Goal: Transaction & Acquisition: Book appointment/travel/reservation

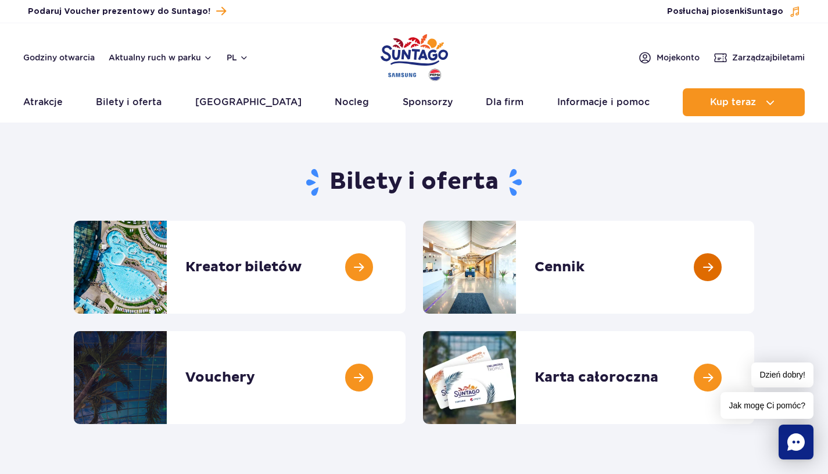
click at [754, 273] on link at bounding box center [754, 267] width 0 height 93
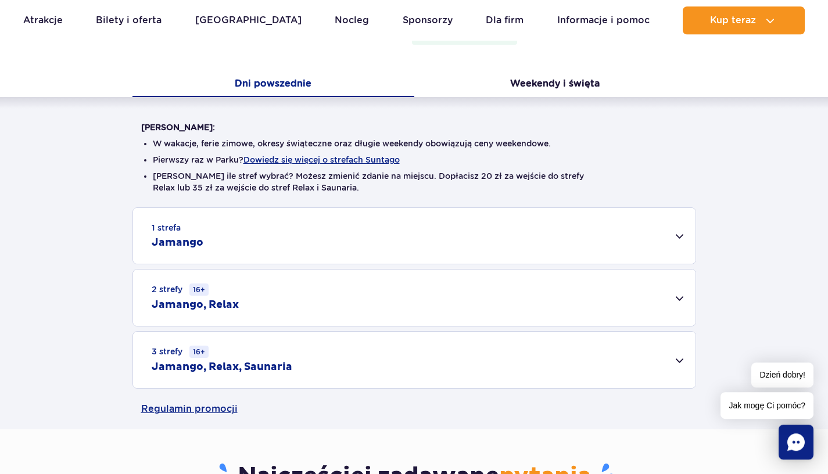
scroll to position [211, 0]
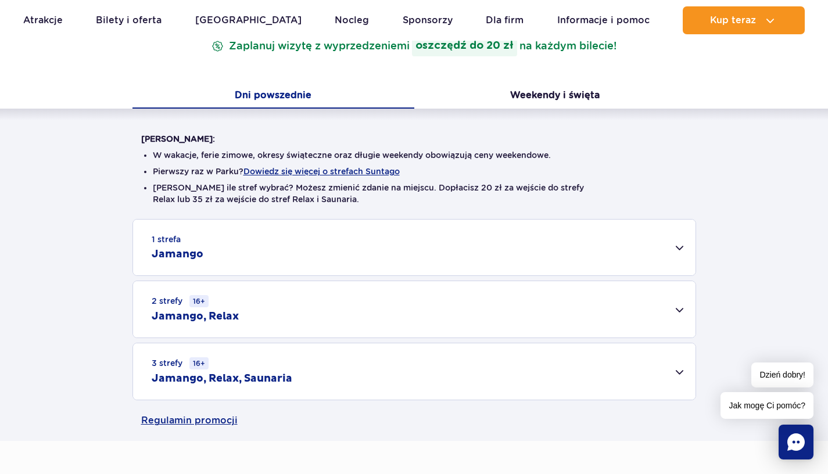
click at [686, 252] on div "1 strefa Jamango" at bounding box center [414, 248] width 563 height 56
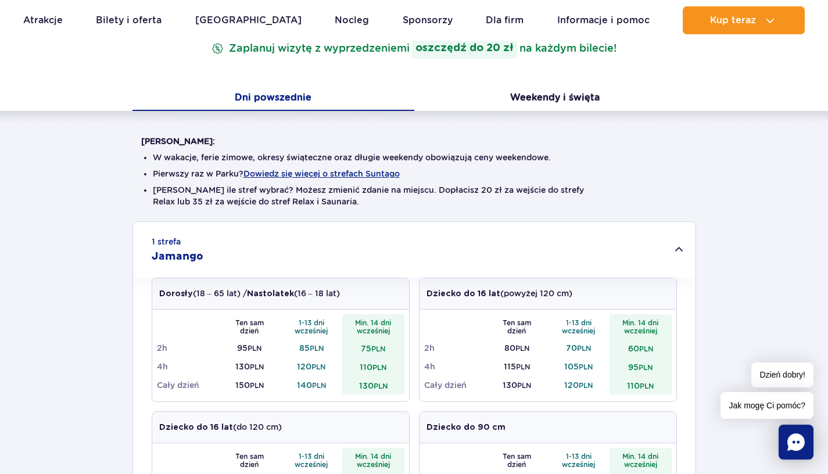
scroll to position [210, 0]
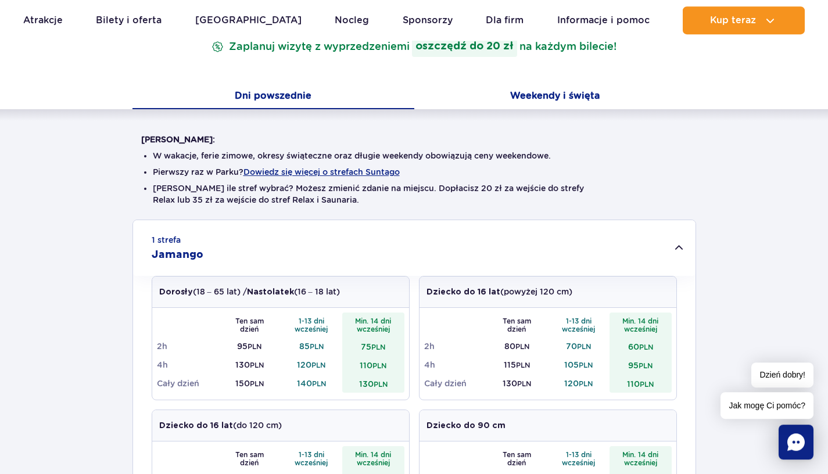
click at [549, 102] on button "Weekendy i święta" at bounding box center [555, 97] width 282 height 24
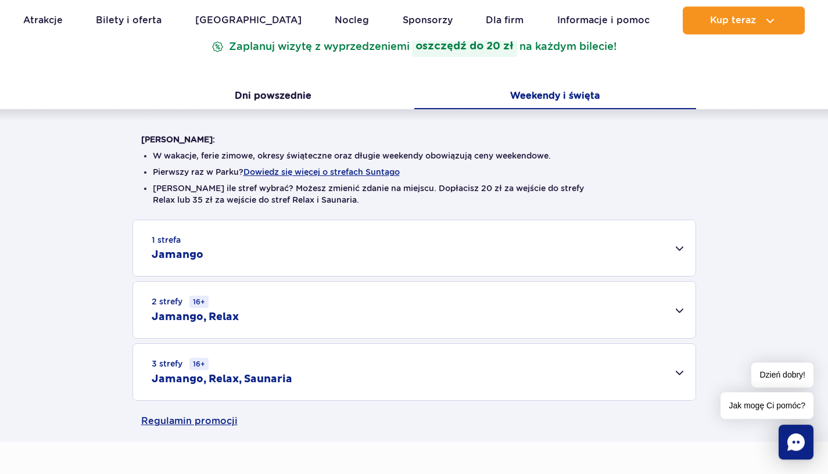
click at [511, 247] on div "1 strefa Jamango" at bounding box center [414, 248] width 563 height 56
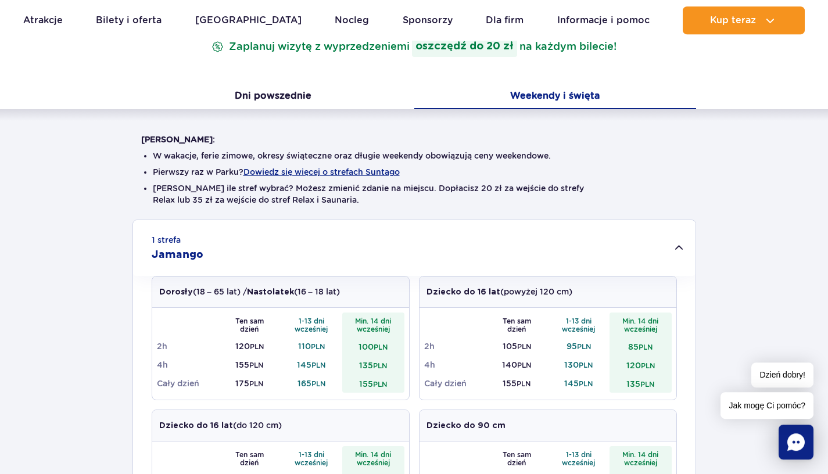
click at [515, 254] on div "1 strefa Jamango" at bounding box center [414, 248] width 563 height 56
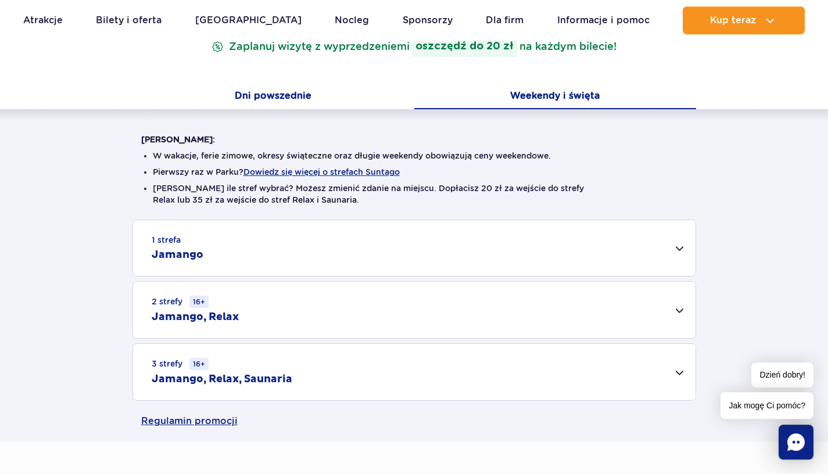
click at [307, 96] on button "Dni powszednie" at bounding box center [274, 97] width 282 height 24
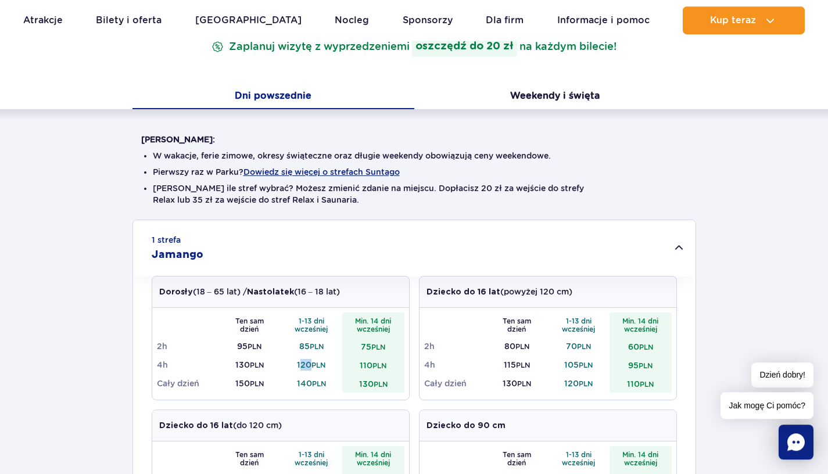
drag, startPoint x: 313, startPoint y: 367, endPoint x: 299, endPoint y: 364, distance: 14.2
click at [299, 364] on td "120 PLN" at bounding box center [312, 365] width 62 height 19
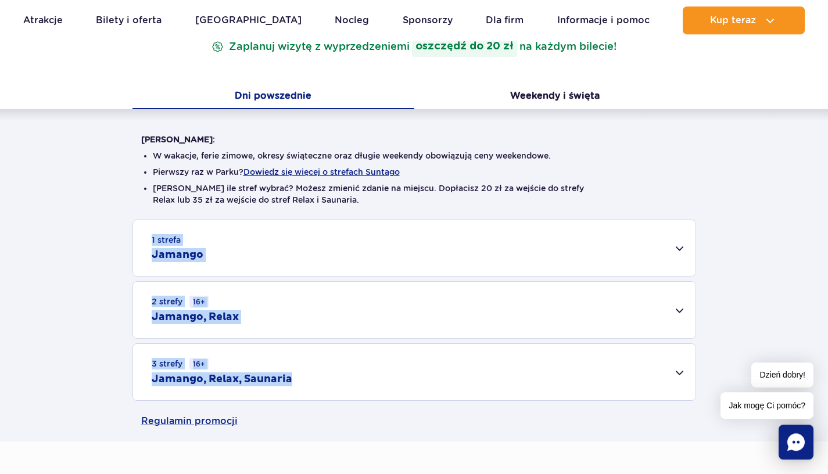
drag, startPoint x: 296, startPoint y: 381, endPoint x: 451, endPoint y: 219, distance: 224.1
click at [452, 344] on div "3 strefy 16+ Jamango, Relax, Saunaria Dorosły (18 – 65 lat) / Nastolatek (16 – …" at bounding box center [415, 373] width 564 height 58
click at [450, 246] on div "1 strefa Jamango" at bounding box center [414, 248] width 563 height 56
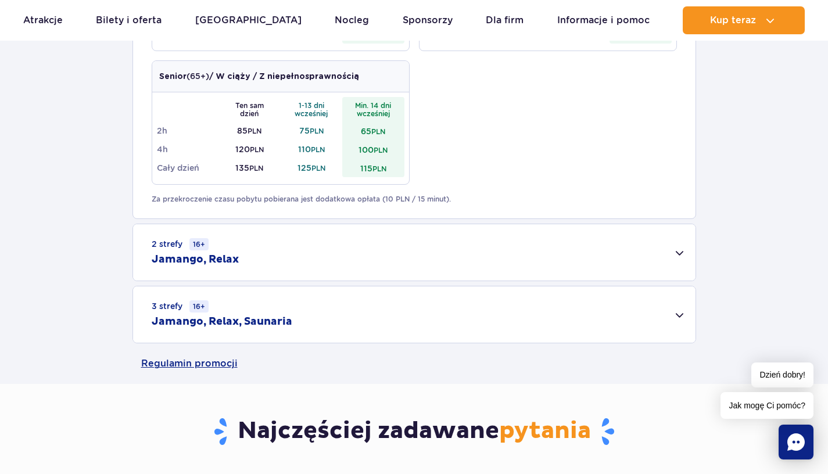
scroll to position [702, 0]
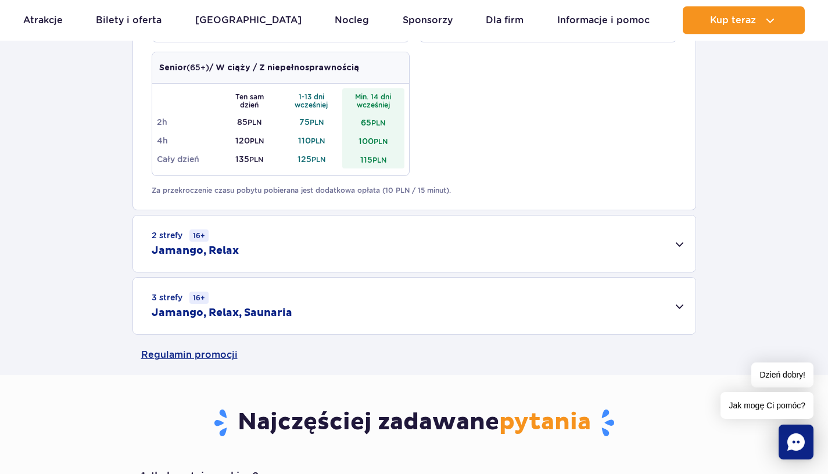
click at [653, 245] on div "2 strefy 16+ Jamango, Relax" at bounding box center [414, 244] width 563 height 56
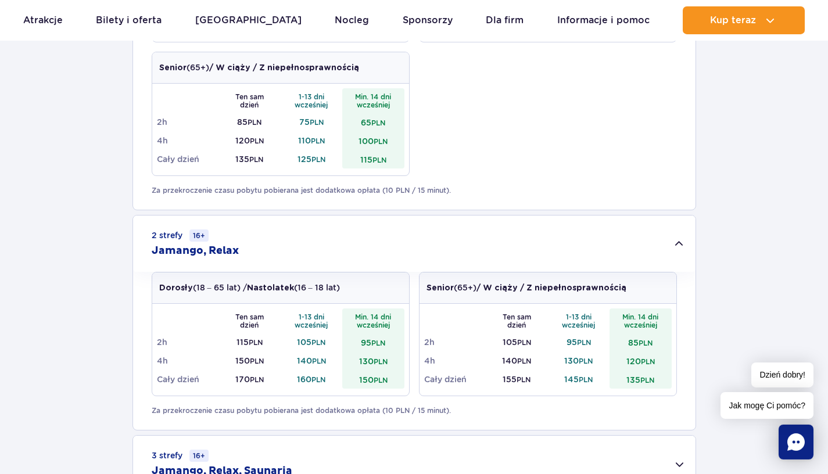
scroll to position [1117, 0]
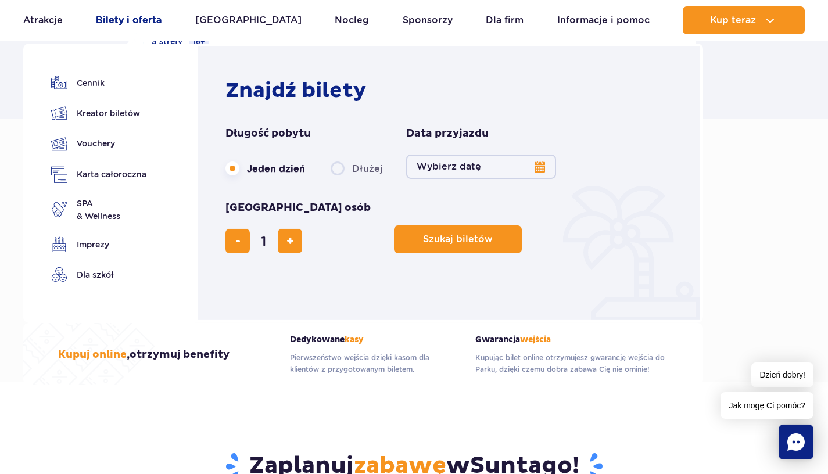
click at [150, 21] on link "Bilety i oferta" at bounding box center [129, 20] width 66 height 28
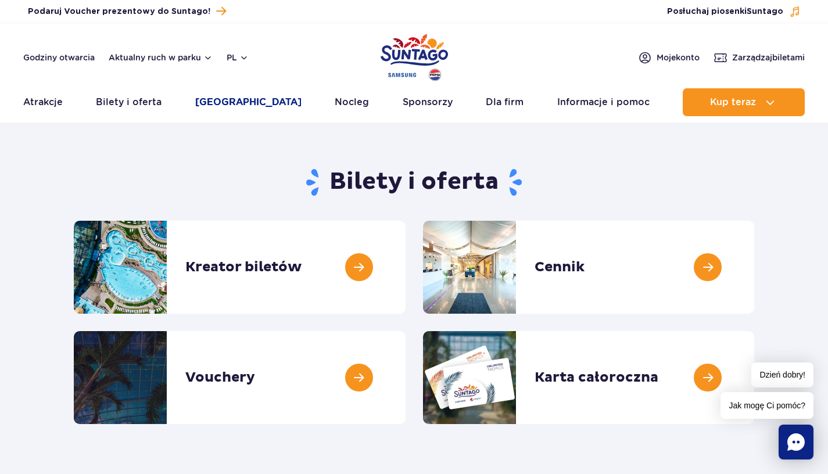
click at [239, 100] on link "[GEOGRAPHIC_DATA]" at bounding box center [248, 102] width 106 height 28
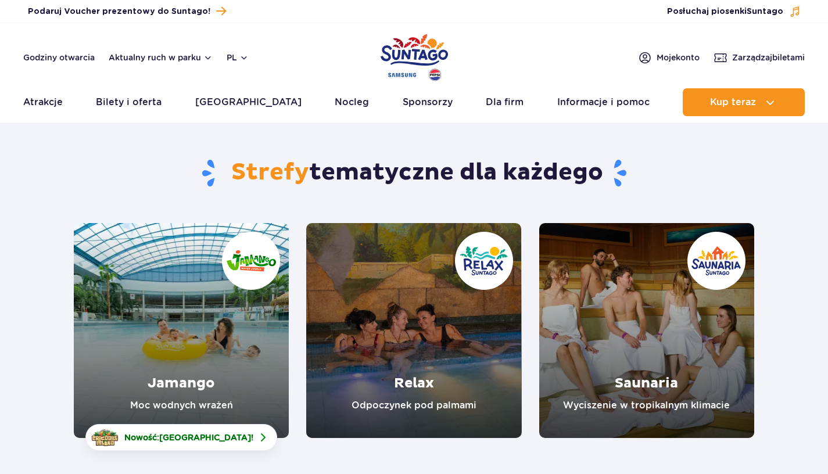
click at [437, 406] on link "Relax" at bounding box center [413, 330] width 215 height 215
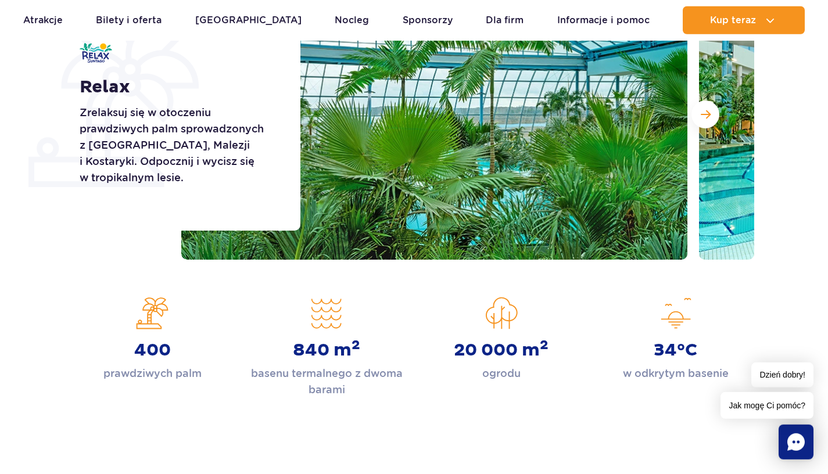
scroll to position [217, 0]
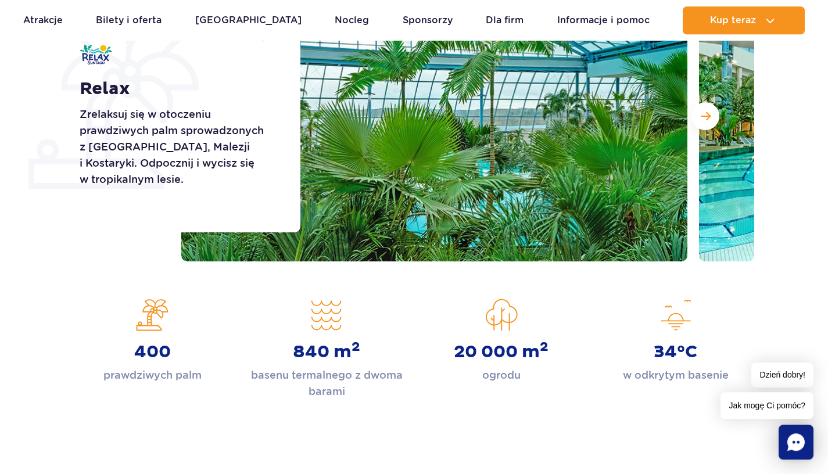
click at [705, 123] on button "Następny slajd" at bounding box center [706, 116] width 28 height 28
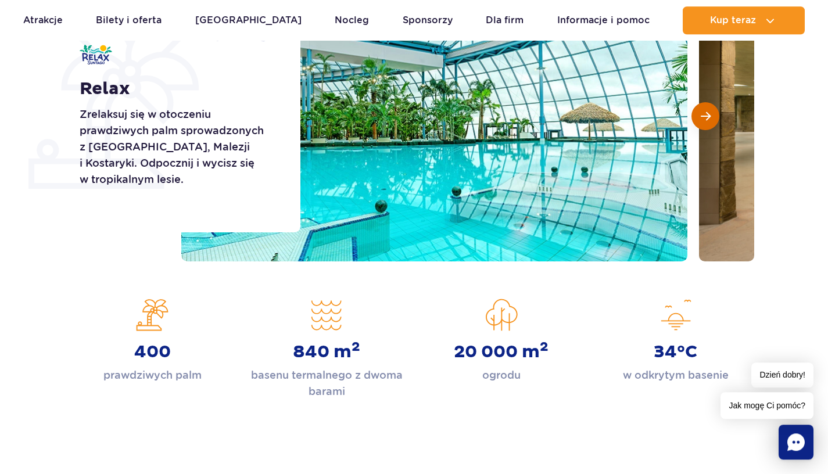
click at [717, 117] on button "Następny slajd" at bounding box center [706, 116] width 28 height 28
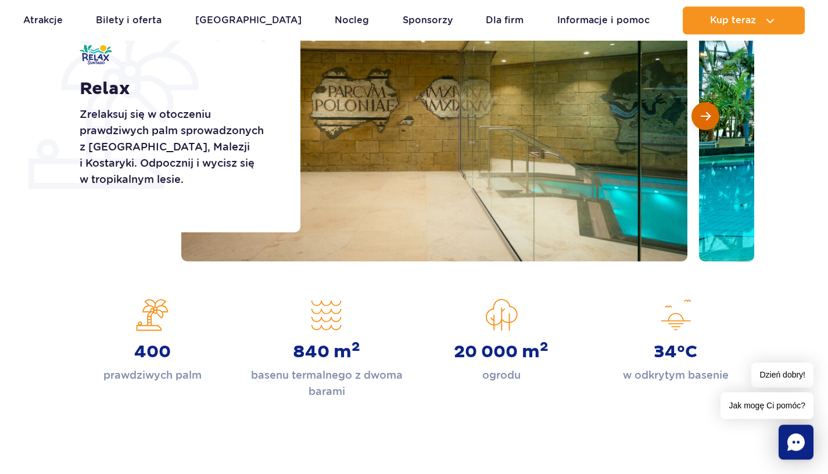
click at [717, 117] on button "Następny slajd" at bounding box center [706, 116] width 28 height 28
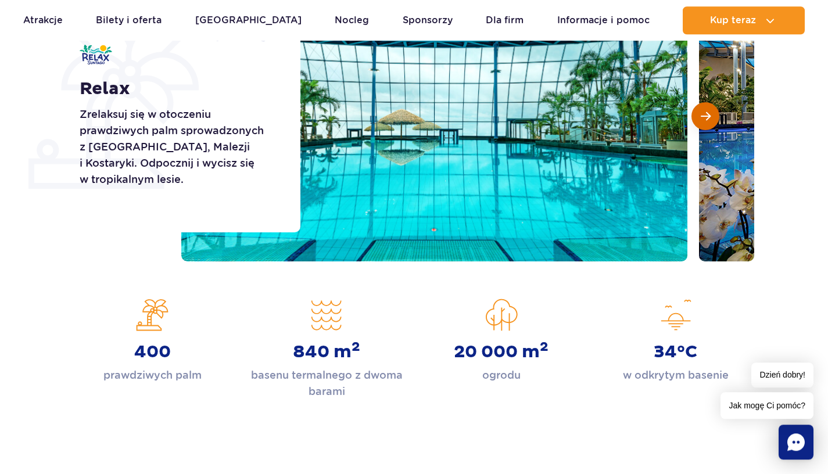
click at [717, 117] on button "Następny slajd" at bounding box center [706, 116] width 28 height 28
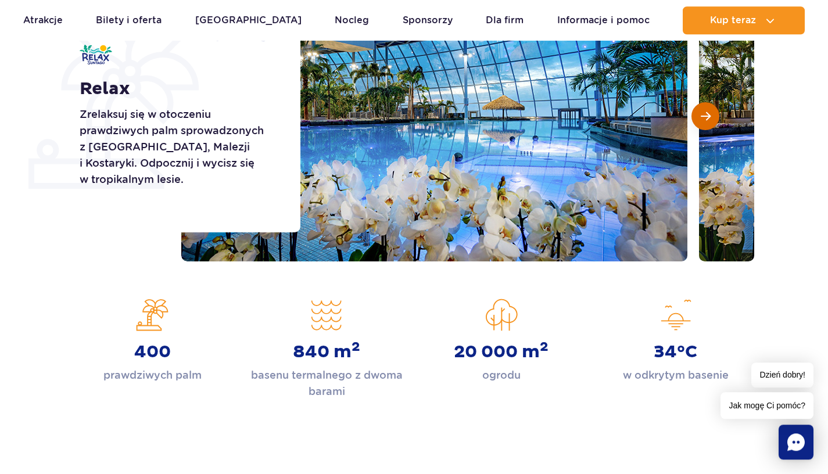
click at [717, 117] on button "Następny slajd" at bounding box center [706, 116] width 28 height 28
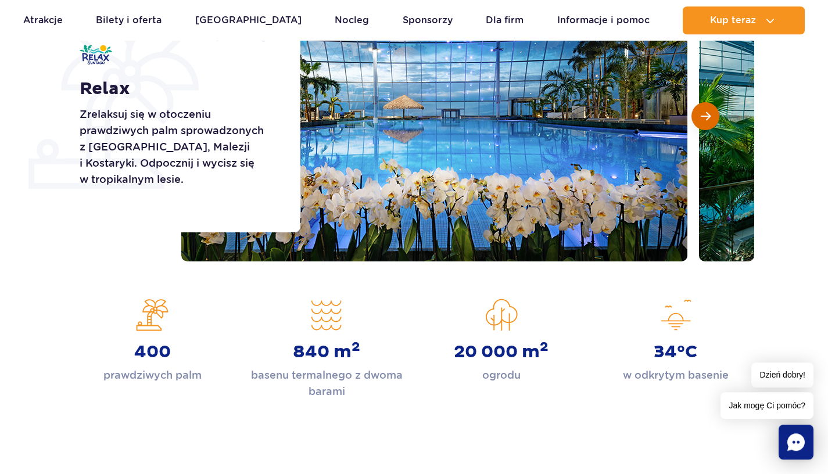
click at [717, 117] on button "Następny slajd" at bounding box center [706, 116] width 28 height 28
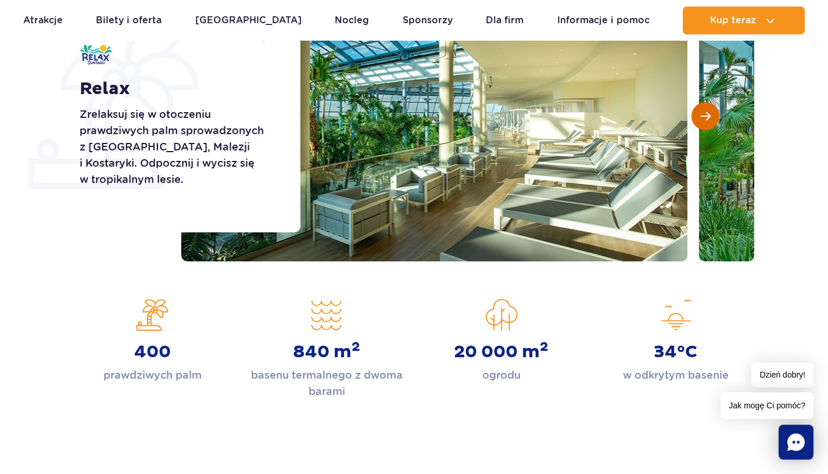
click at [717, 117] on button "Następny slajd" at bounding box center [706, 116] width 28 height 28
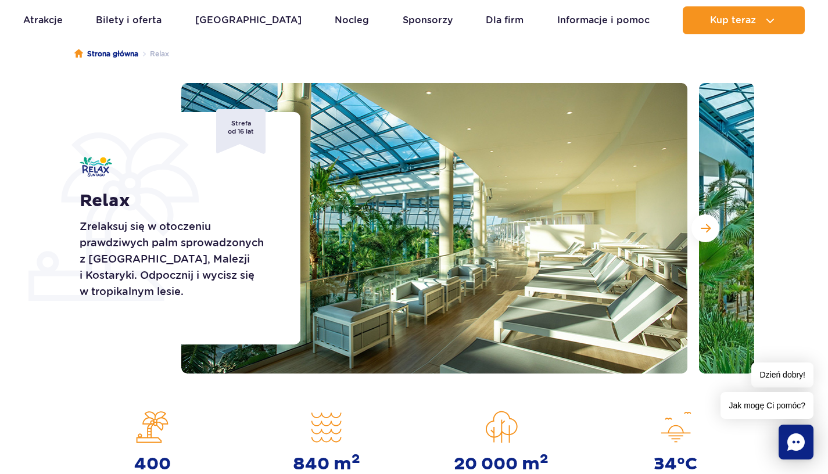
scroll to position [66, 0]
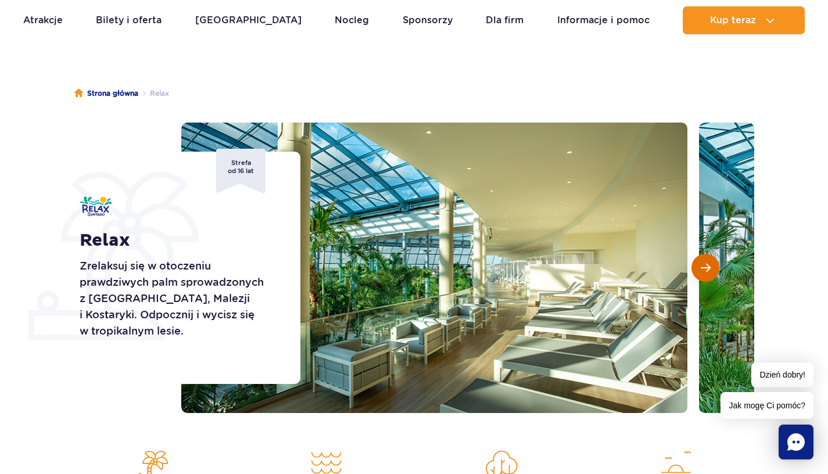
click at [700, 267] on button "Następny slajd" at bounding box center [706, 268] width 28 height 28
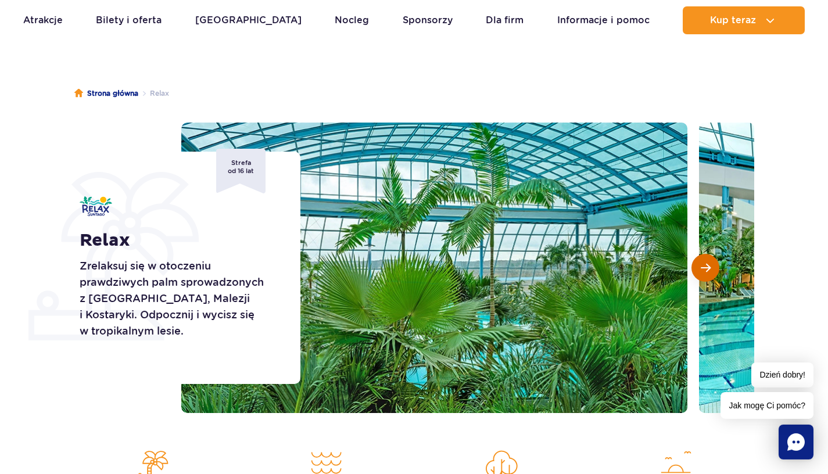
click at [700, 267] on button "Następny slajd" at bounding box center [706, 268] width 28 height 28
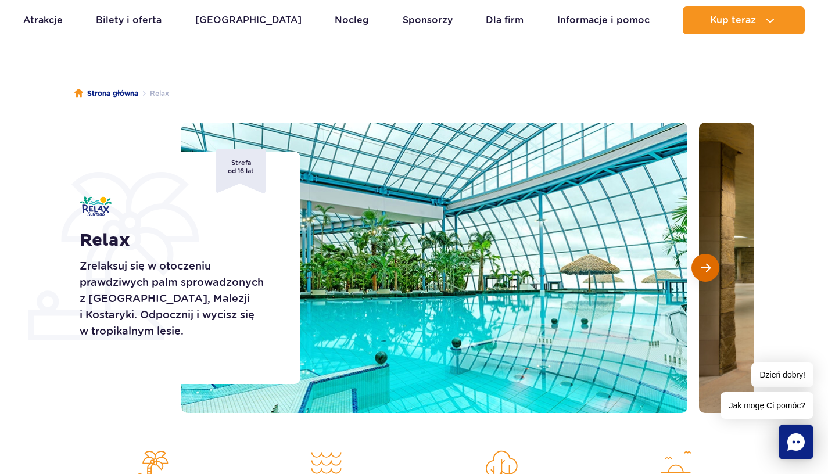
click at [700, 267] on button "Następny slajd" at bounding box center [706, 268] width 28 height 28
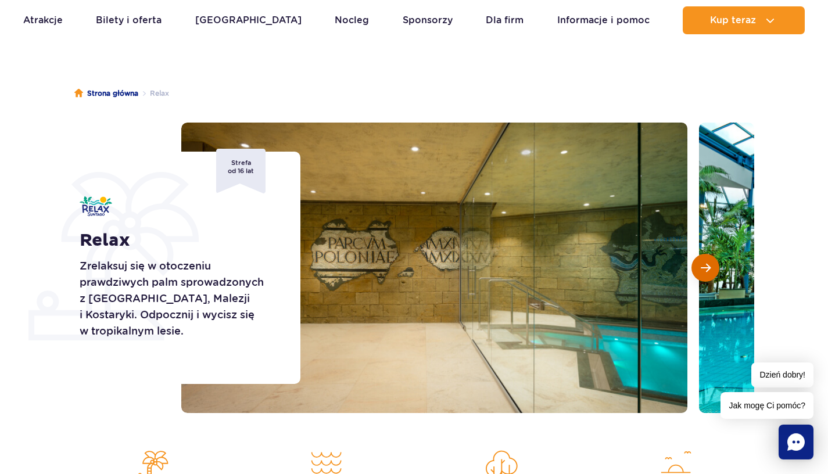
click at [700, 267] on button "Następny slajd" at bounding box center [706, 268] width 28 height 28
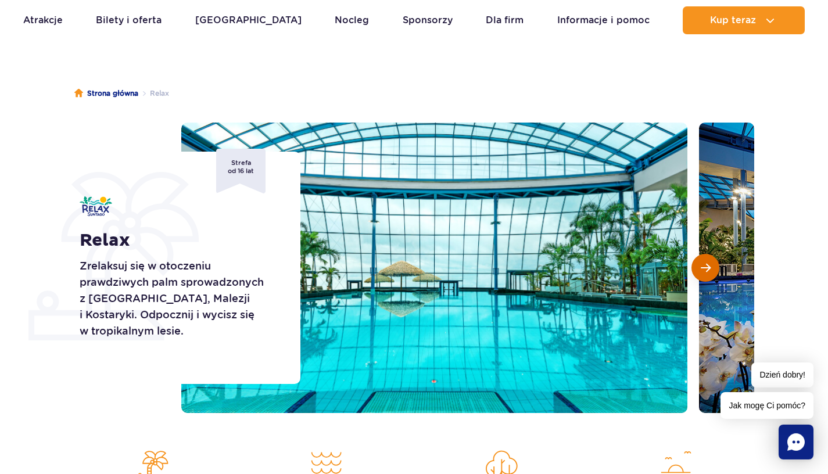
click at [700, 267] on button "Następny slajd" at bounding box center [706, 268] width 28 height 28
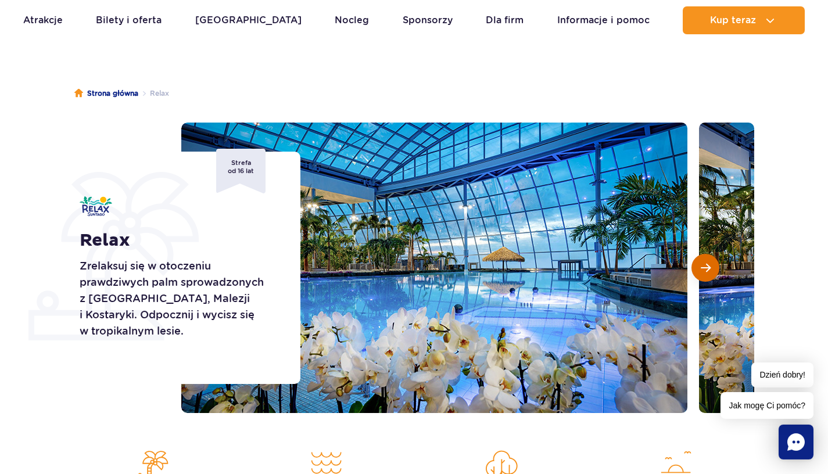
click at [700, 267] on button "Następny slajd" at bounding box center [706, 268] width 28 height 28
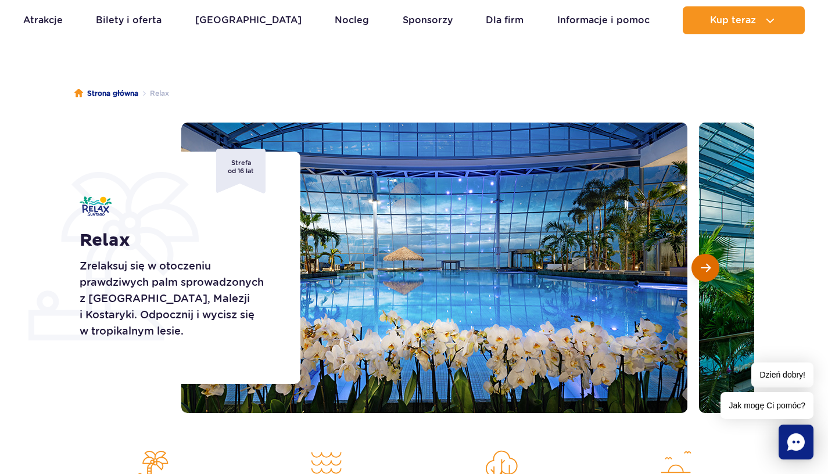
click at [700, 267] on button "Następny slajd" at bounding box center [706, 268] width 28 height 28
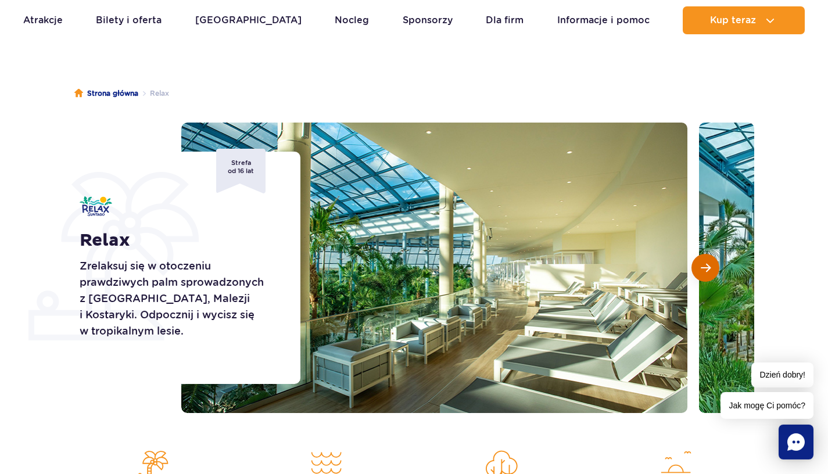
click at [700, 268] on button "Następny slajd" at bounding box center [706, 268] width 28 height 28
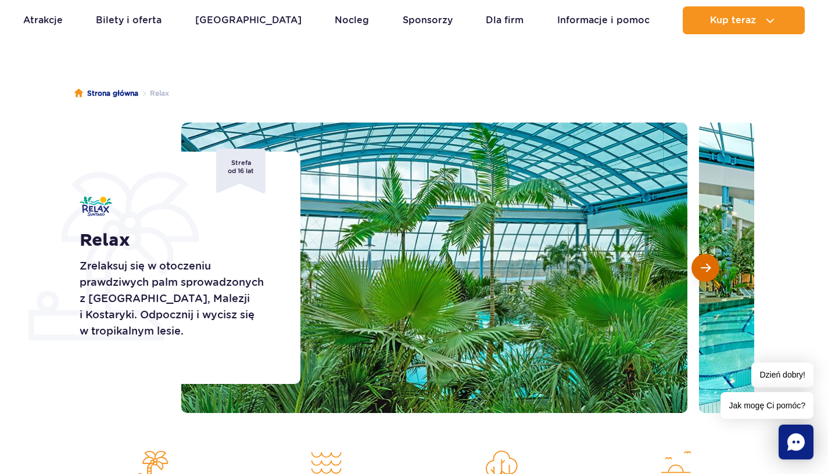
click at [700, 268] on button "Następny slajd" at bounding box center [706, 268] width 28 height 28
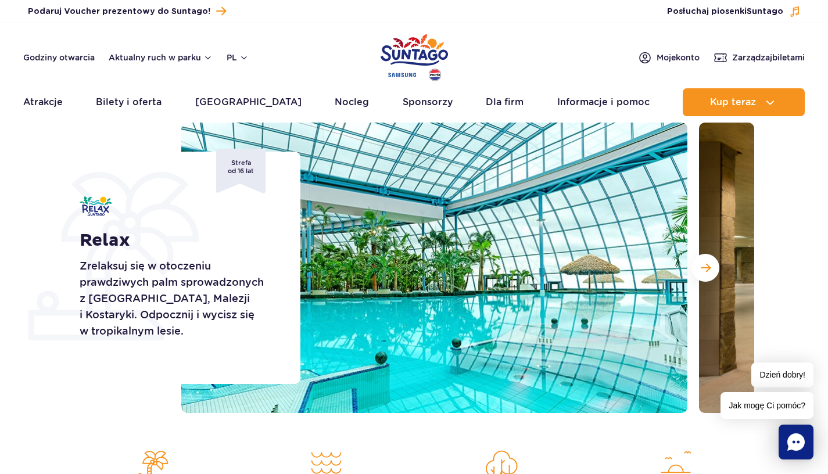
scroll to position [0, 0]
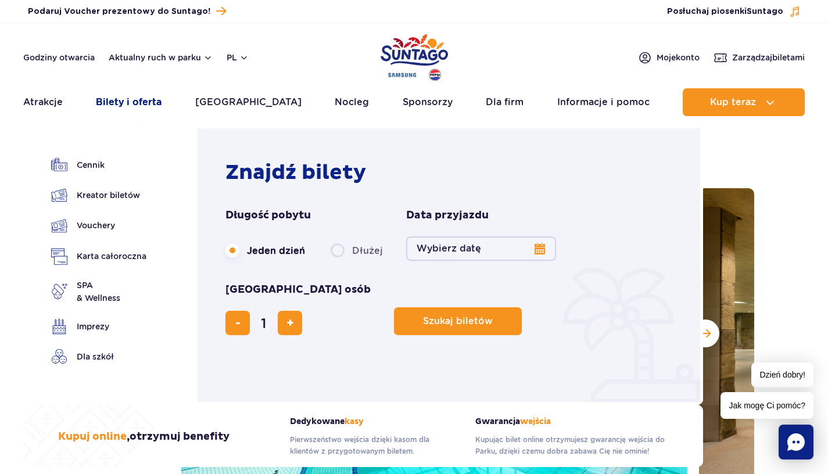
click at [146, 108] on link "Bilety i oferta" at bounding box center [129, 102] width 66 height 28
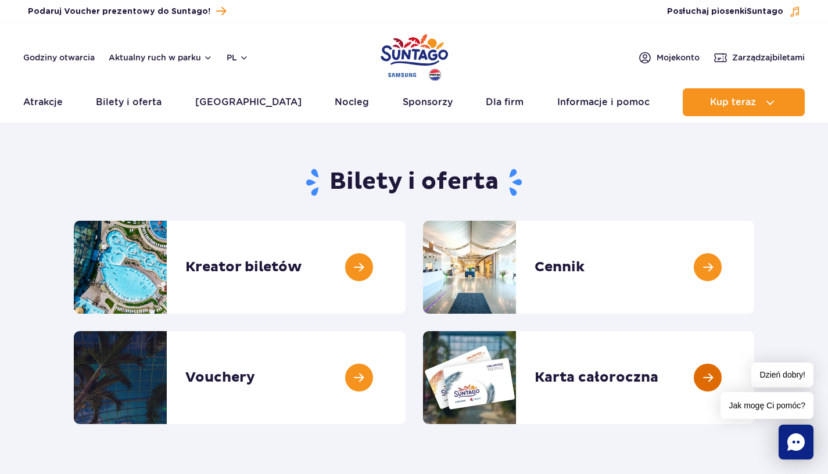
click at [754, 380] on link at bounding box center [754, 377] width 0 height 93
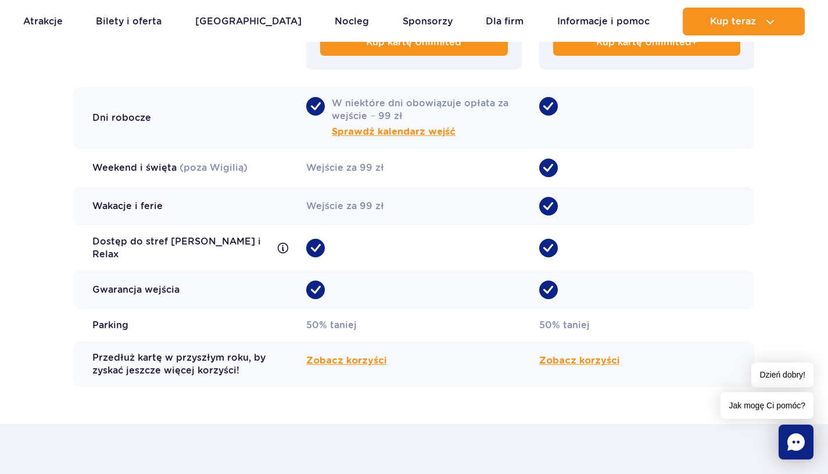
scroll to position [1022, 0]
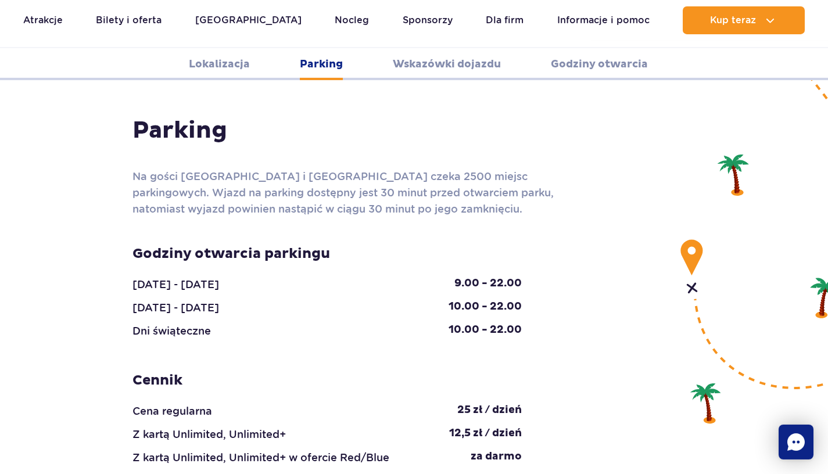
scroll to position [1035, 0]
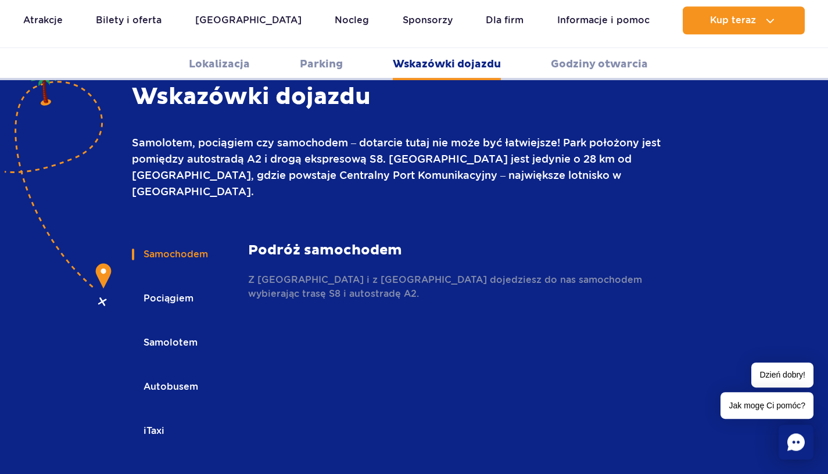
scroll to position [1603, 0]
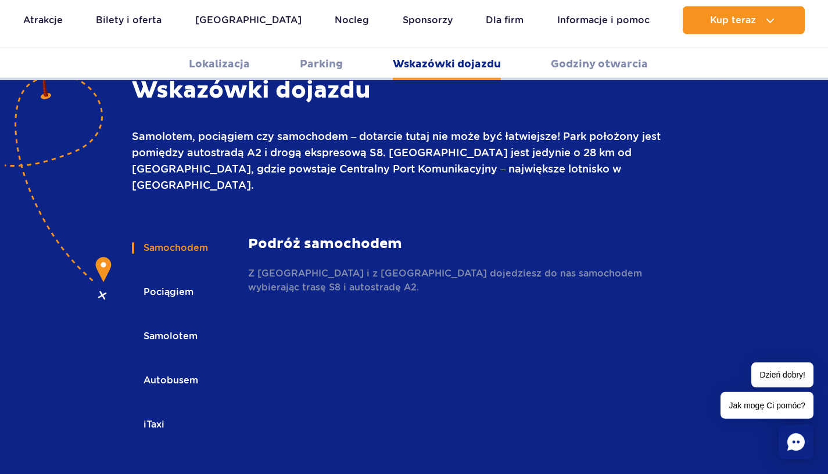
click at [160, 368] on button "Autobusem" at bounding box center [170, 381] width 76 height 26
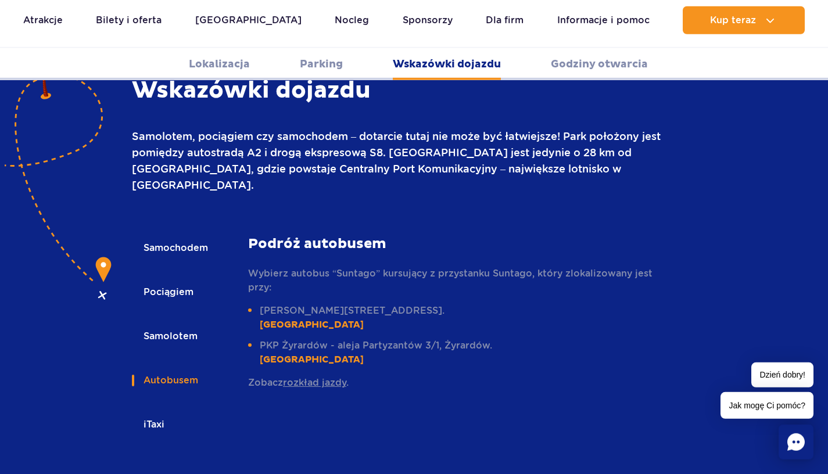
click at [310, 377] on link "rozkład jazdy" at bounding box center [314, 382] width 63 height 11
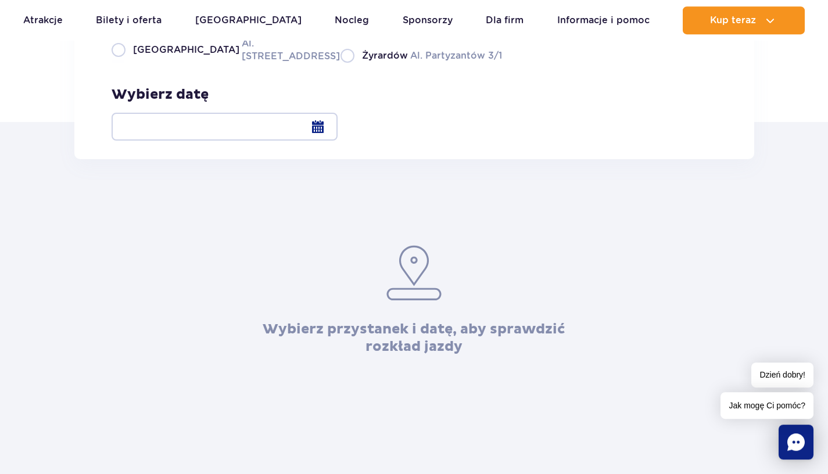
scroll to position [165, 0]
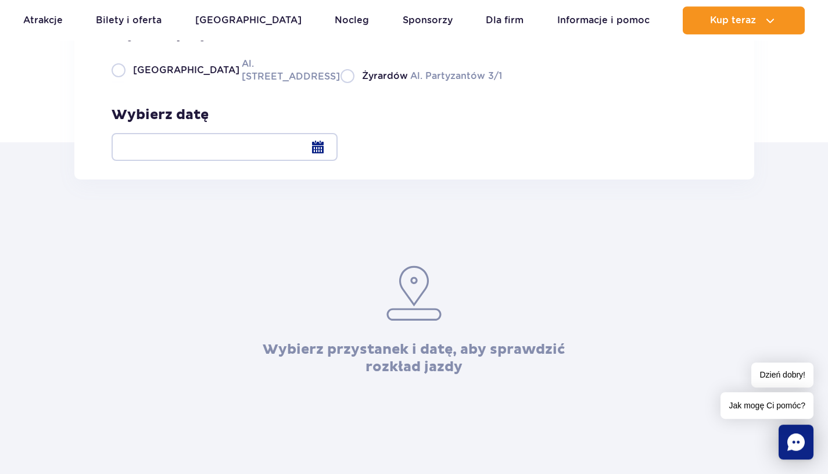
click at [214, 83] on label "Warszawa Al. [STREET_ADDRESS]" at bounding box center [219, 70] width 215 height 26
click at [124, 83] on input "Warszawa Al. [STREET_ADDRESS]" at bounding box center [118, 82] width 13 height 2
radio input "true"
click at [338, 142] on div at bounding box center [225, 147] width 226 height 28
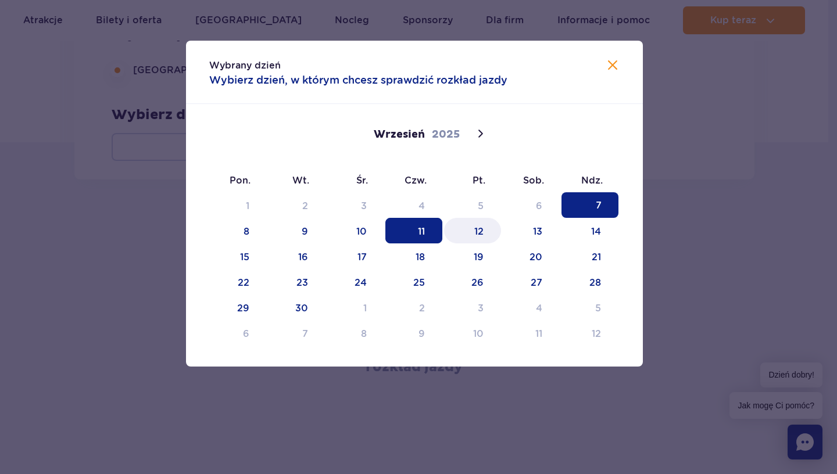
drag, startPoint x: 471, startPoint y: 237, endPoint x: 425, endPoint y: 233, distance: 46.7
click at [425, 233] on div "1 2 3 4 5 6 7 8 9 10 11 12 13 14 15 16 17 18 19 20 21 22 23 24 25 26 27 28 29 3…" at bounding box center [414, 268] width 410 height 153
click at [425, 233] on span "11" at bounding box center [413, 231] width 57 height 26
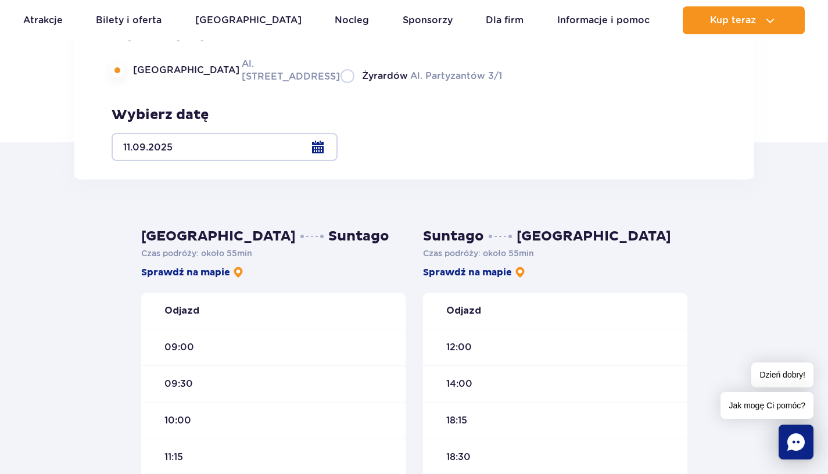
click at [338, 144] on div at bounding box center [225, 147] width 226 height 28
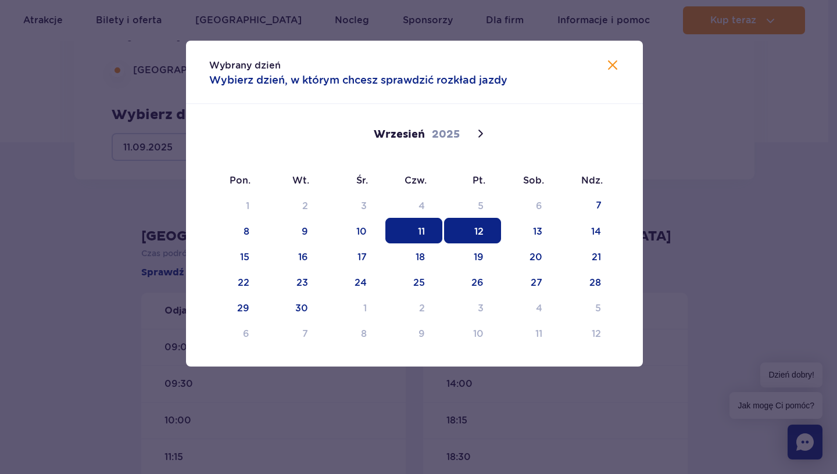
click at [479, 231] on span "12" at bounding box center [472, 231] width 57 height 26
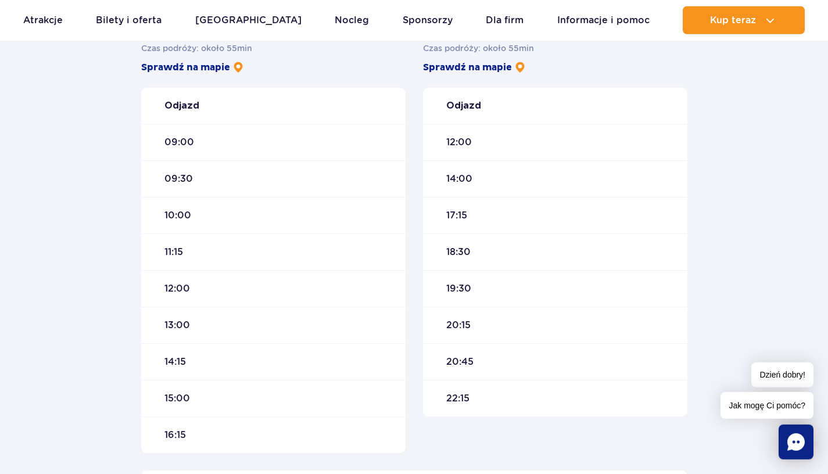
scroll to position [323, 0]
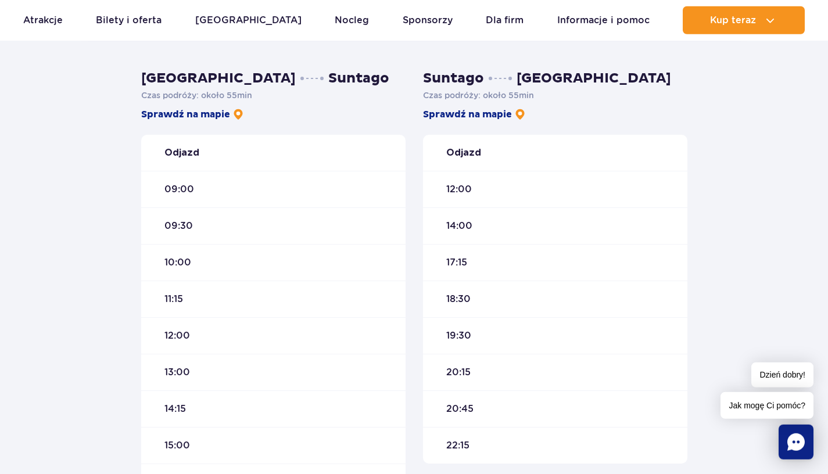
click at [175, 185] on span "09:00" at bounding box center [179, 189] width 30 height 13
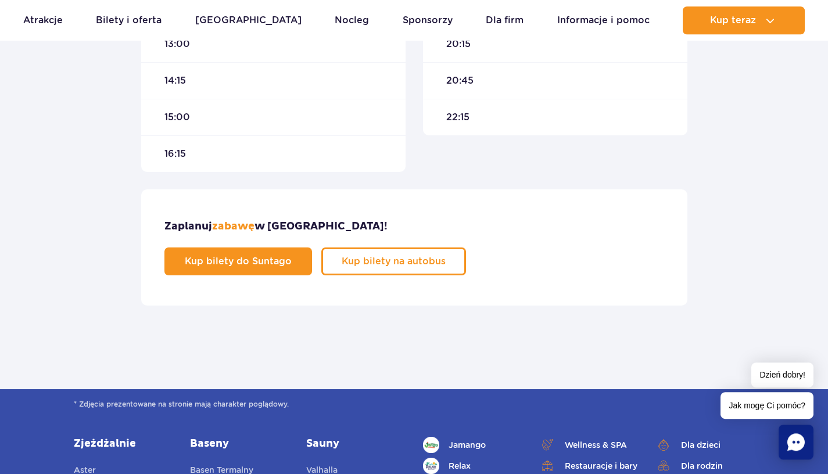
scroll to position [735, 0]
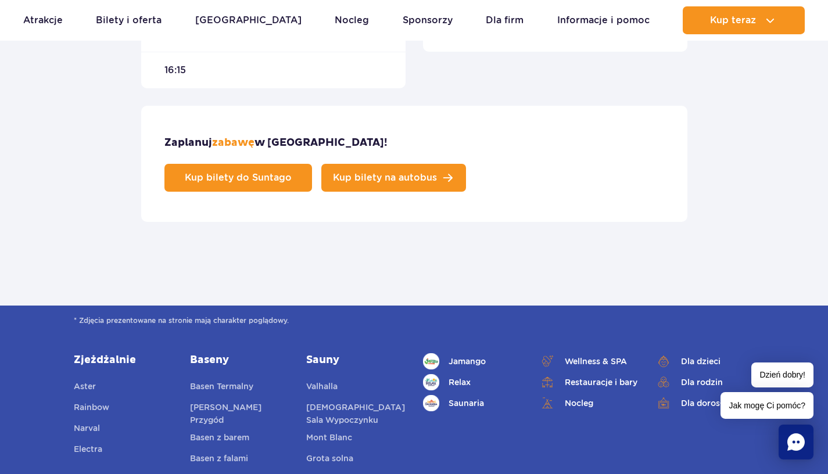
click at [466, 164] on link "Kup bilety na autobus" at bounding box center [393, 178] width 145 height 28
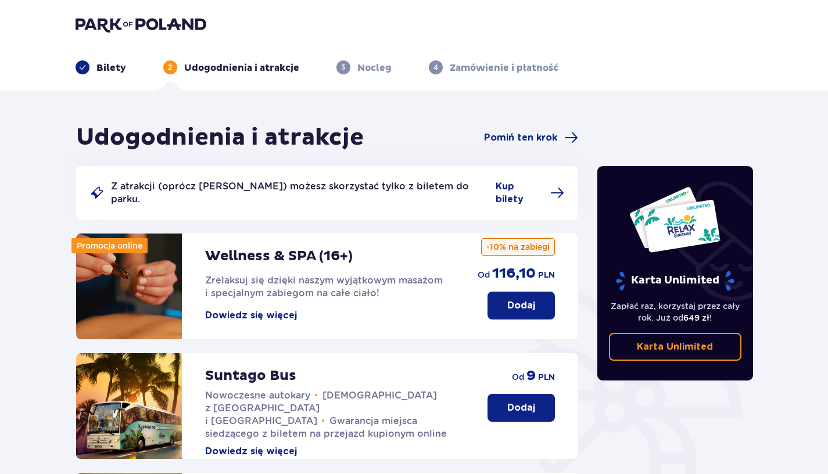
click at [509, 394] on button "Dodaj" at bounding box center [521, 408] width 67 height 28
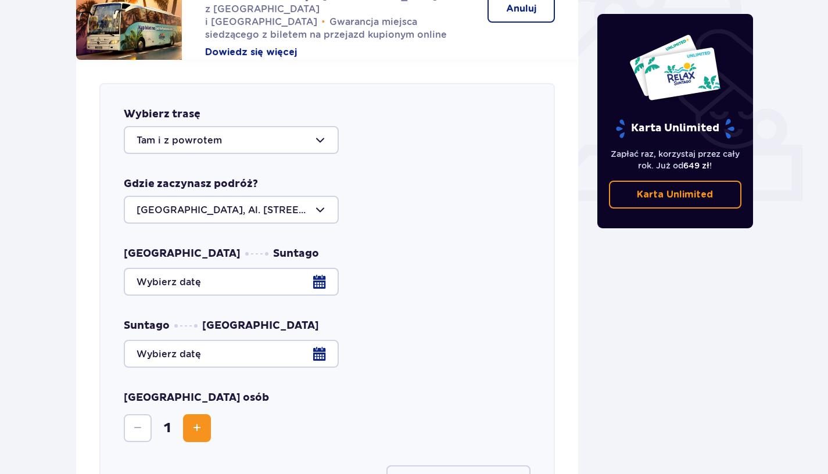
scroll to position [457, 0]
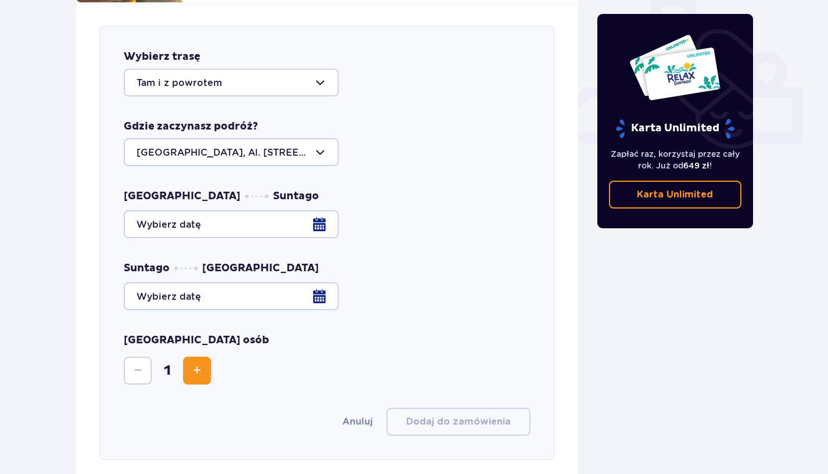
click at [294, 210] on div at bounding box center [327, 224] width 407 height 28
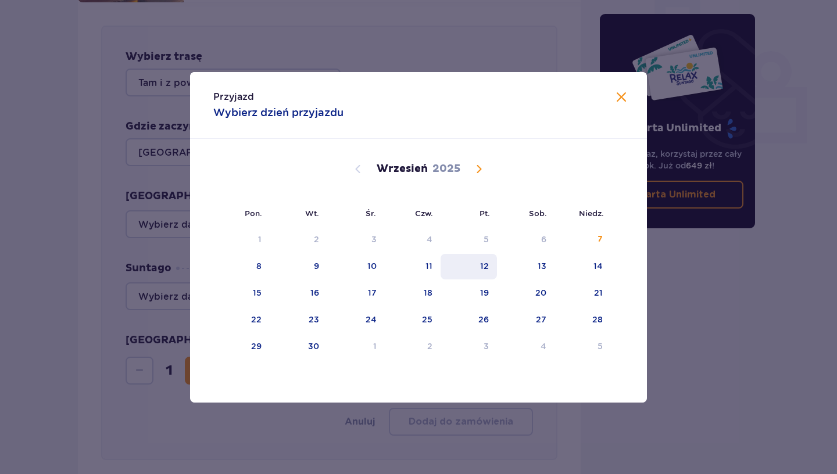
drag, startPoint x: 381, startPoint y: 264, endPoint x: 488, endPoint y: 264, distance: 107.5
click at [488, 264] on tr "8 9 10 11 12 13 14" at bounding box center [412, 267] width 398 height 26
click at [488, 264] on div "12" at bounding box center [484, 266] width 9 height 12
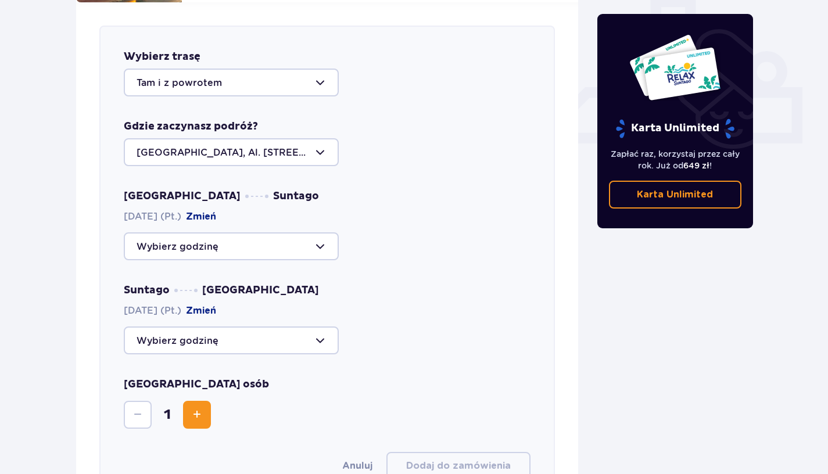
click at [275, 233] on div at bounding box center [231, 247] width 215 height 28
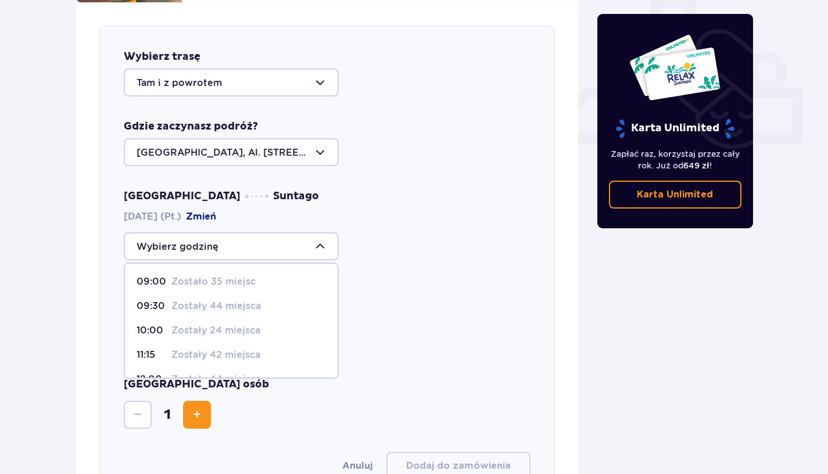
click at [189, 276] on p "Zostało 35 miejsc" at bounding box center [213, 282] width 84 height 13
type input "09:00"
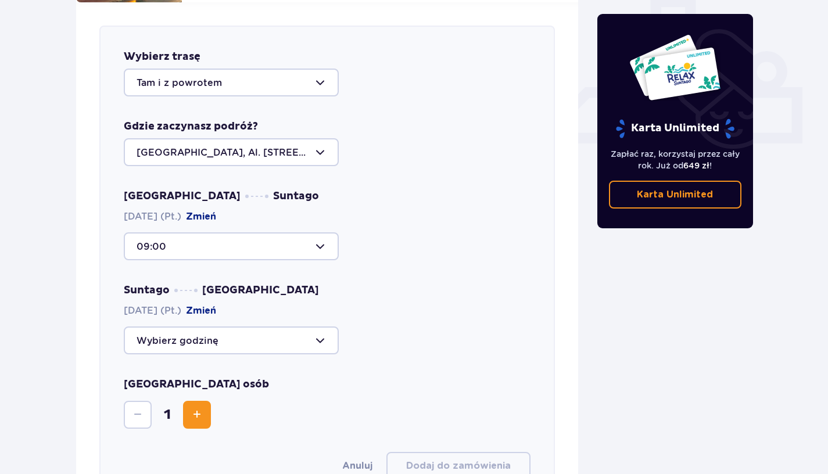
click at [191, 332] on div at bounding box center [231, 341] width 215 height 28
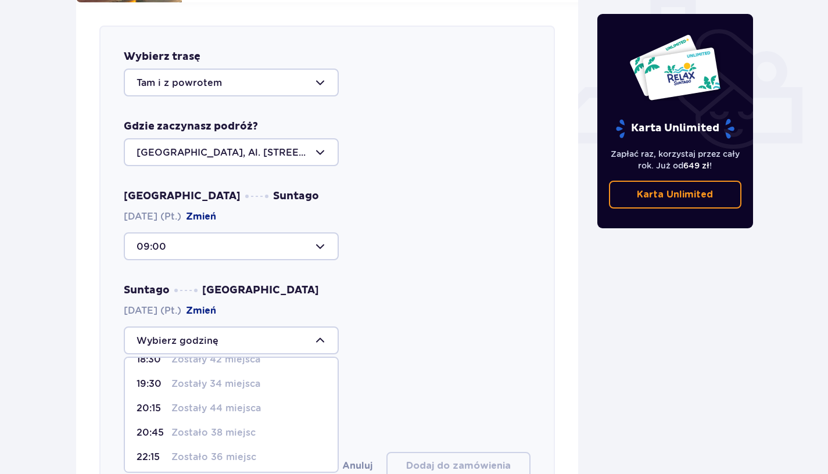
scroll to position [93, 0]
click at [230, 374] on p "Zostały 34 miejsca" at bounding box center [215, 380] width 89 height 13
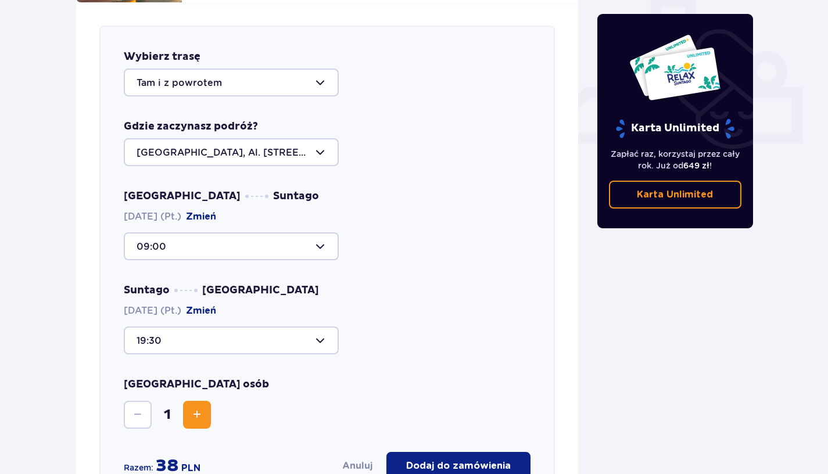
click at [256, 328] on div at bounding box center [231, 341] width 215 height 28
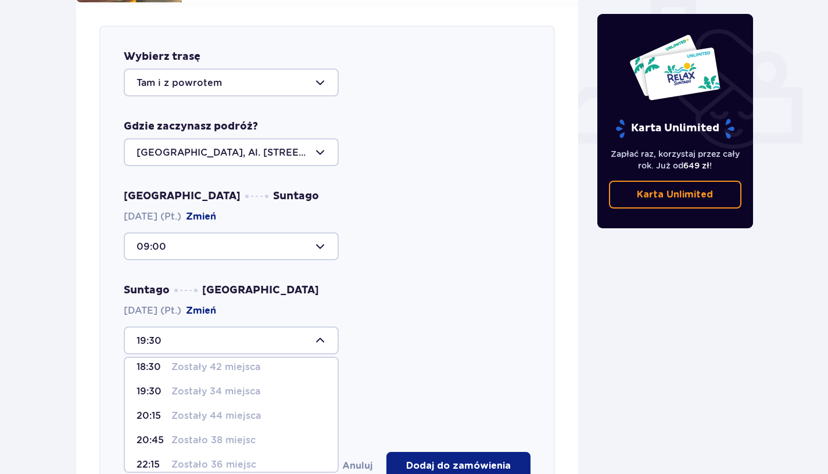
scroll to position [78, 0]
click at [242, 364] on p "Zostały 42 miejsca" at bounding box center [215, 370] width 89 height 13
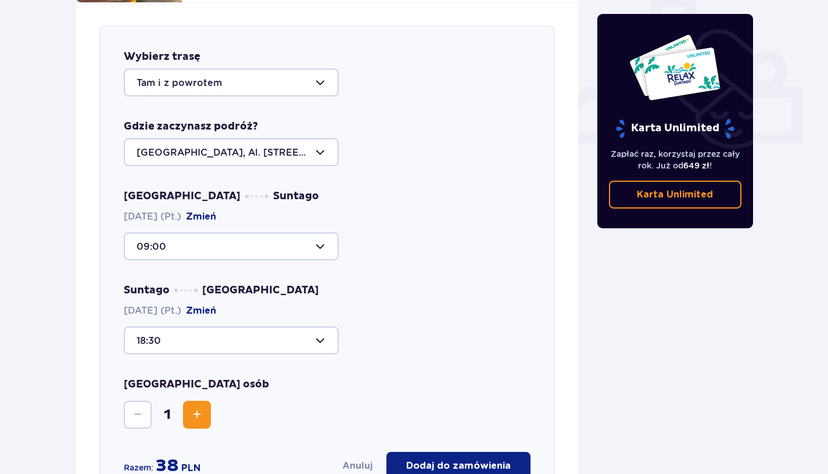
click at [248, 331] on div at bounding box center [231, 341] width 215 height 28
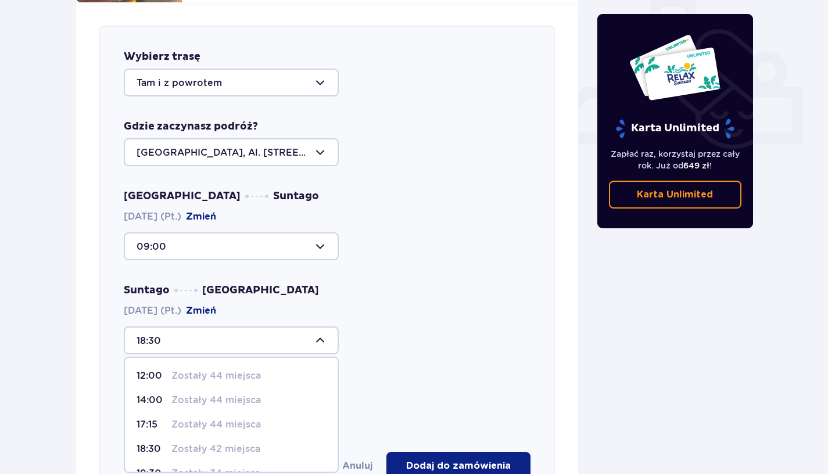
scroll to position [93, 0]
click at [227, 374] on p "Zostały 34 miejsca" at bounding box center [215, 380] width 89 height 13
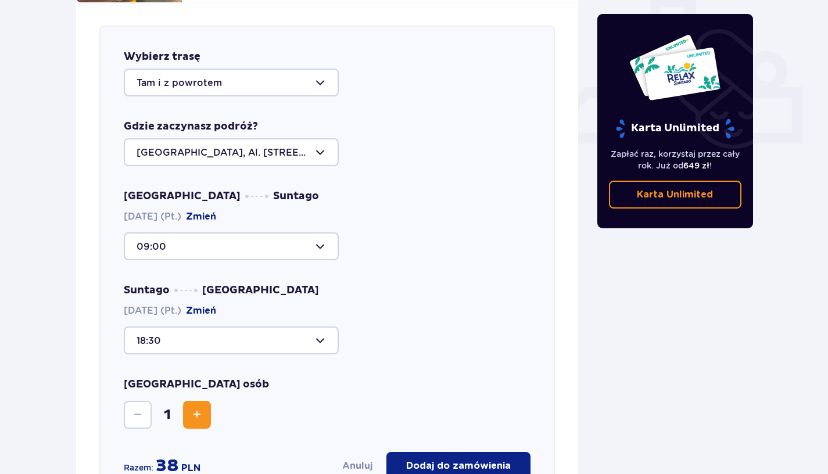
type input "19:30"
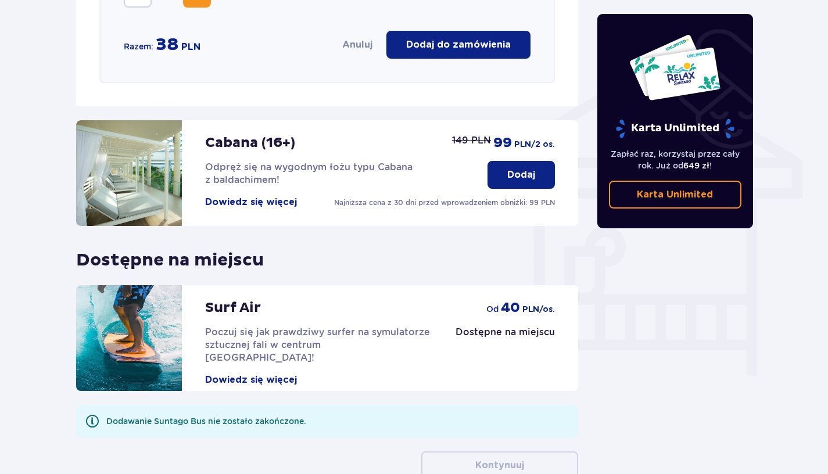
scroll to position [877, 0]
